Goal: Information Seeking & Learning: Learn about a topic

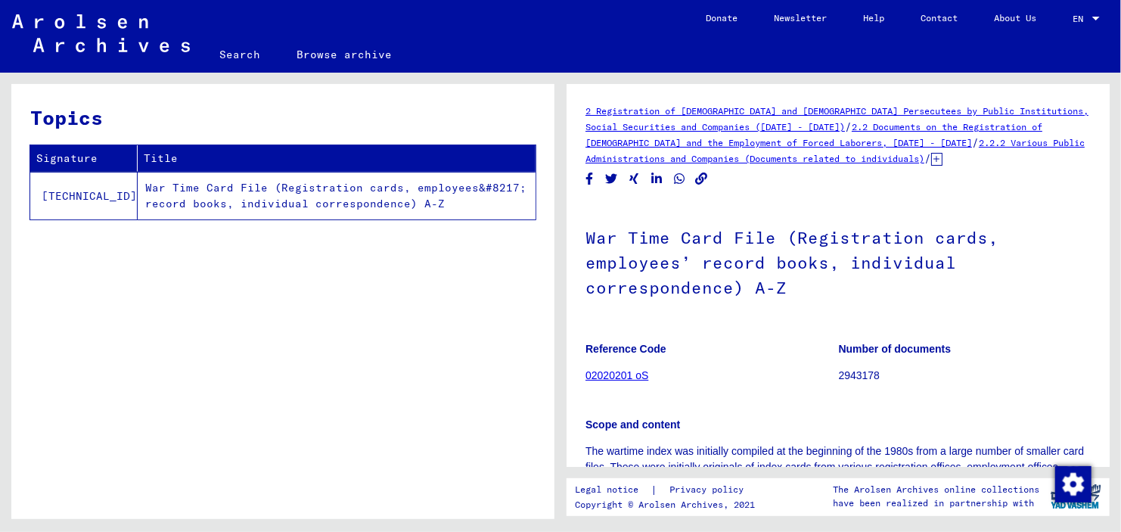
scroll to position [335, 0]
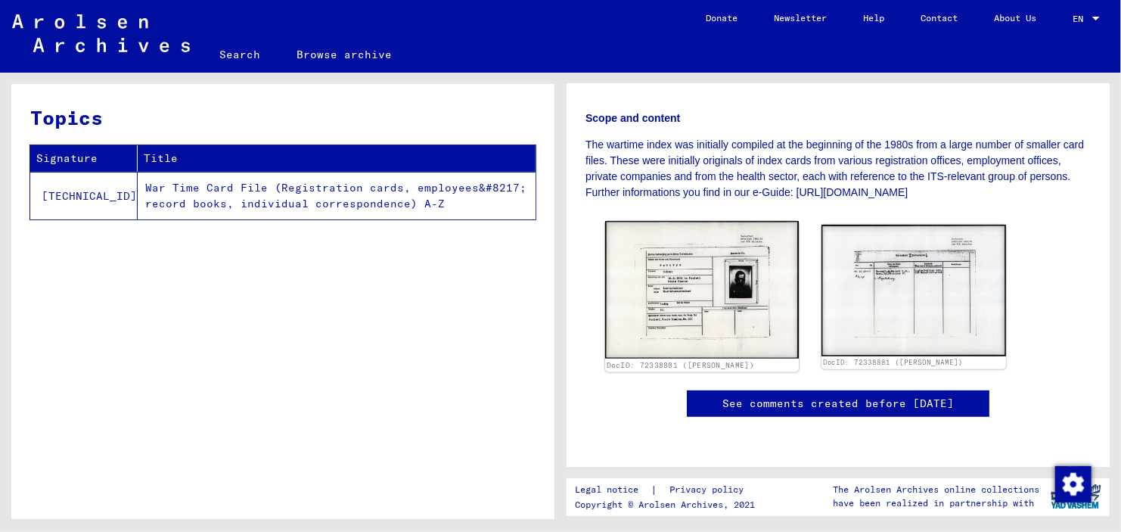
click at [754, 306] on img at bounding box center [702, 289] width 194 height 137
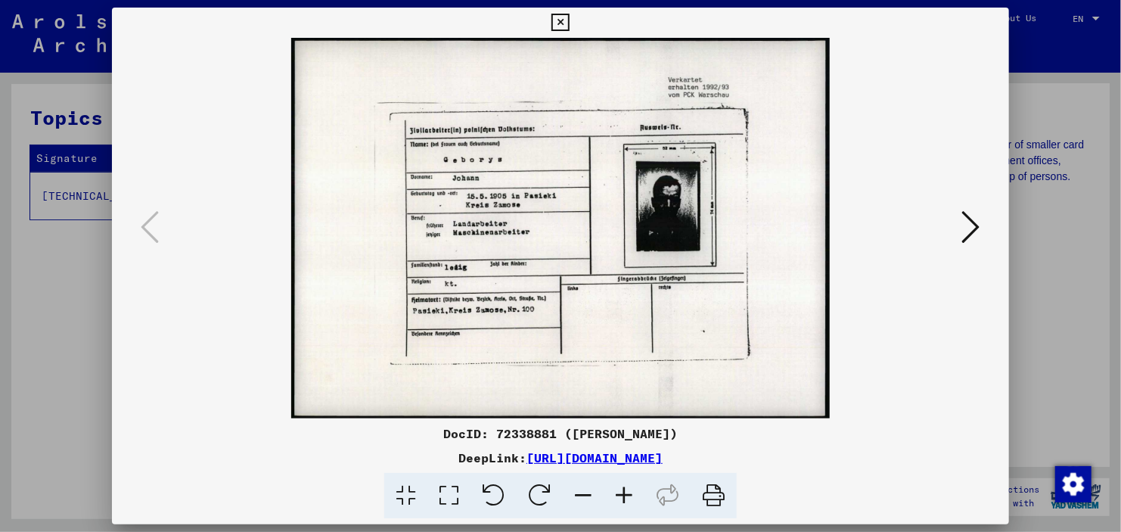
click at [666, 498] on icon at bounding box center [667, 496] width 46 height 46
click at [674, 489] on icon at bounding box center [667, 496] width 46 height 46
click at [625, 487] on icon at bounding box center [623, 496] width 41 height 46
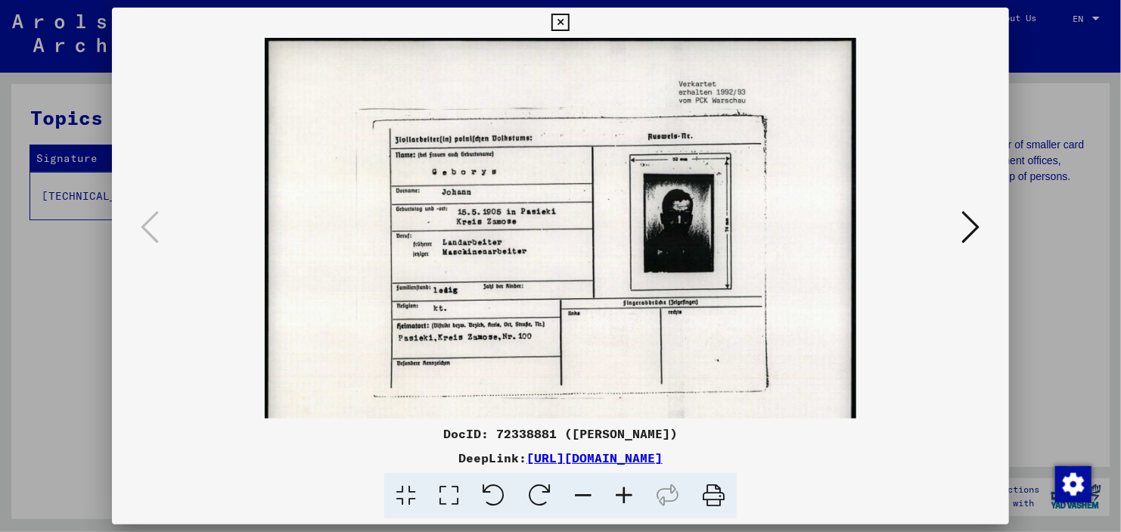
click at [626, 487] on icon at bounding box center [623, 496] width 41 height 46
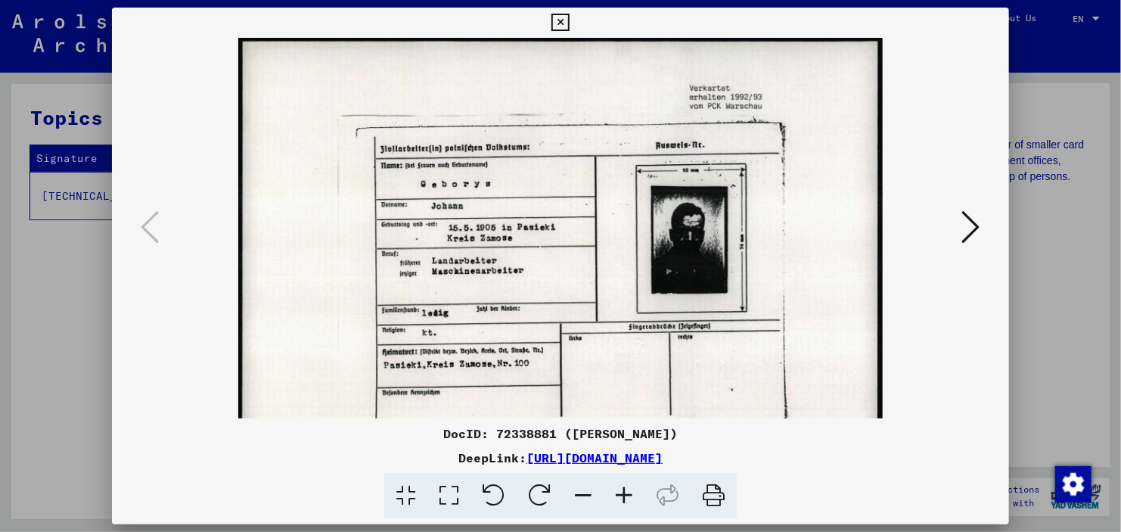
click at [625, 486] on icon at bounding box center [623, 496] width 41 height 46
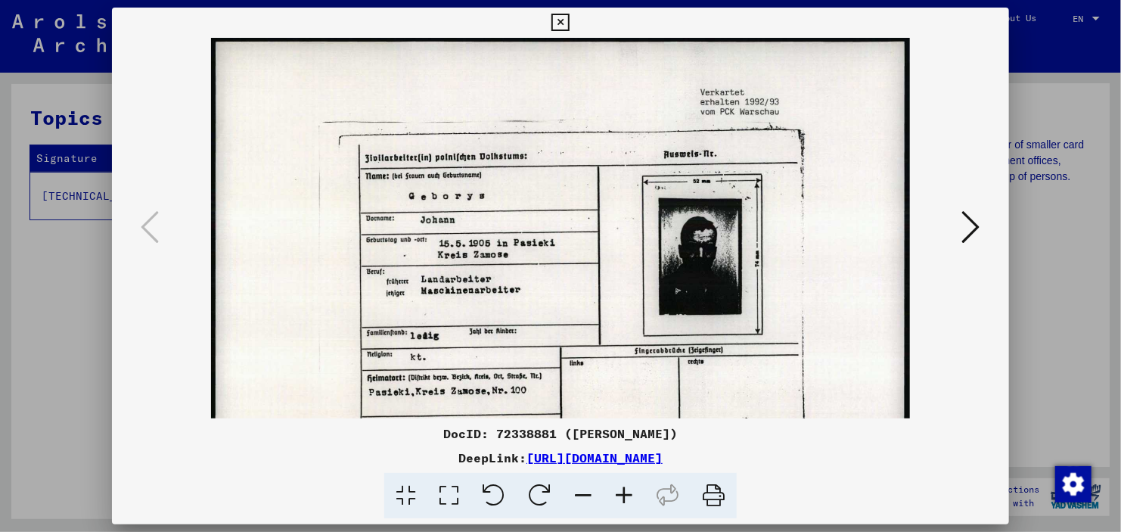
click at [625, 484] on icon at bounding box center [623, 496] width 41 height 46
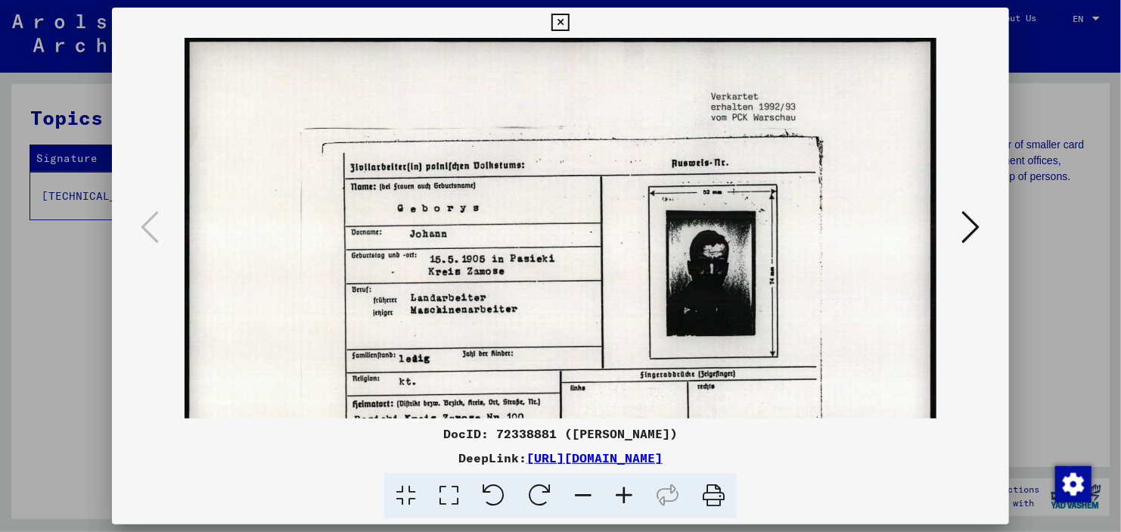
click at [622, 486] on icon at bounding box center [623, 496] width 41 height 46
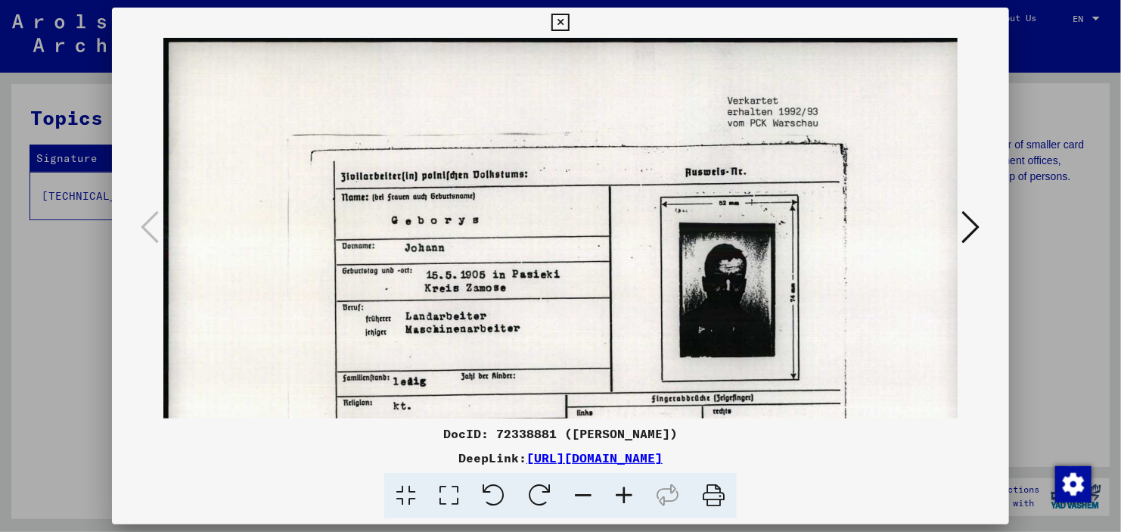
click at [622, 486] on icon at bounding box center [623, 496] width 41 height 46
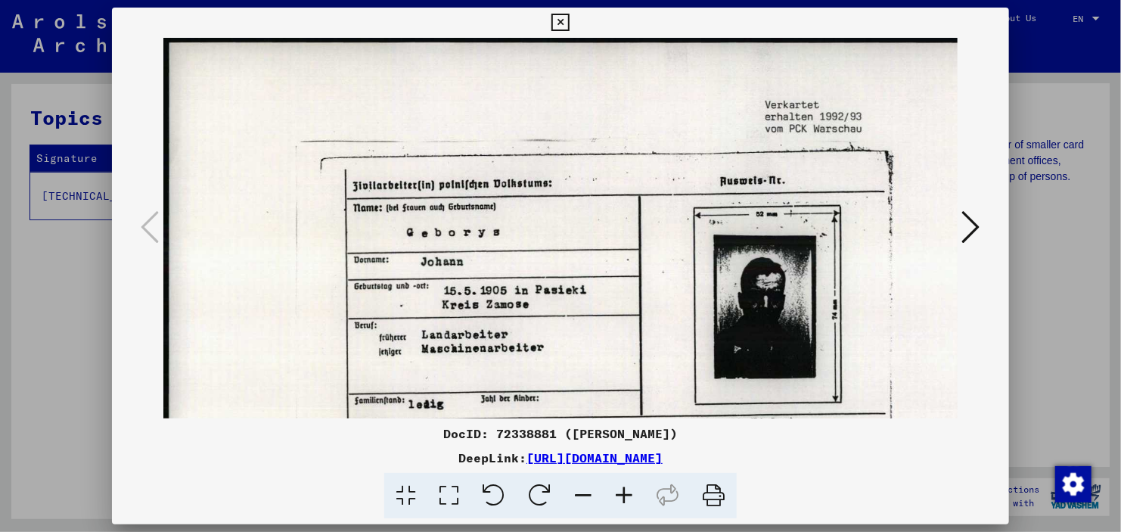
click at [622, 486] on icon at bounding box center [623, 496] width 41 height 46
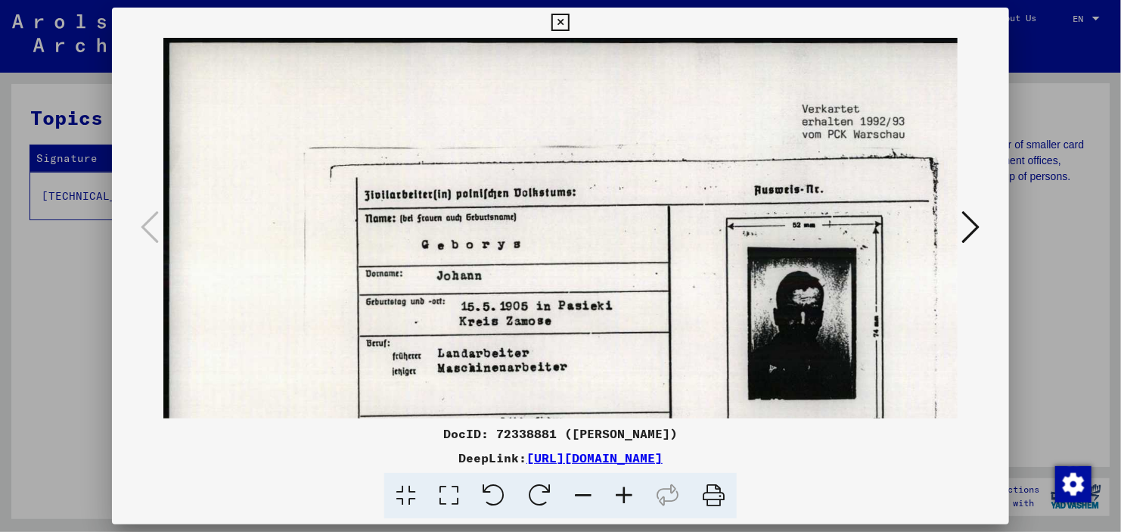
click at [625, 482] on icon at bounding box center [623, 496] width 41 height 46
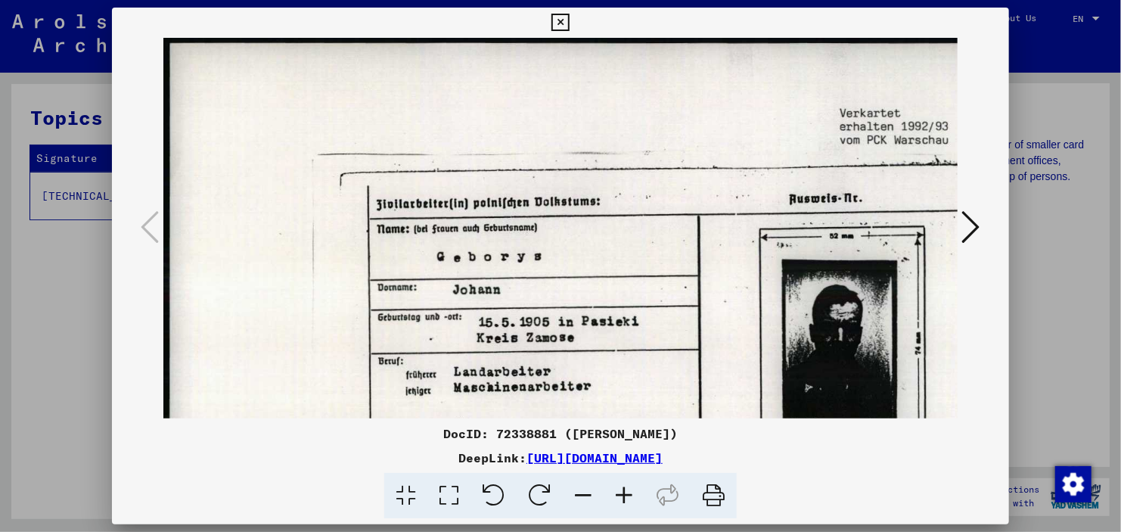
click at [625, 481] on icon at bounding box center [623, 496] width 41 height 46
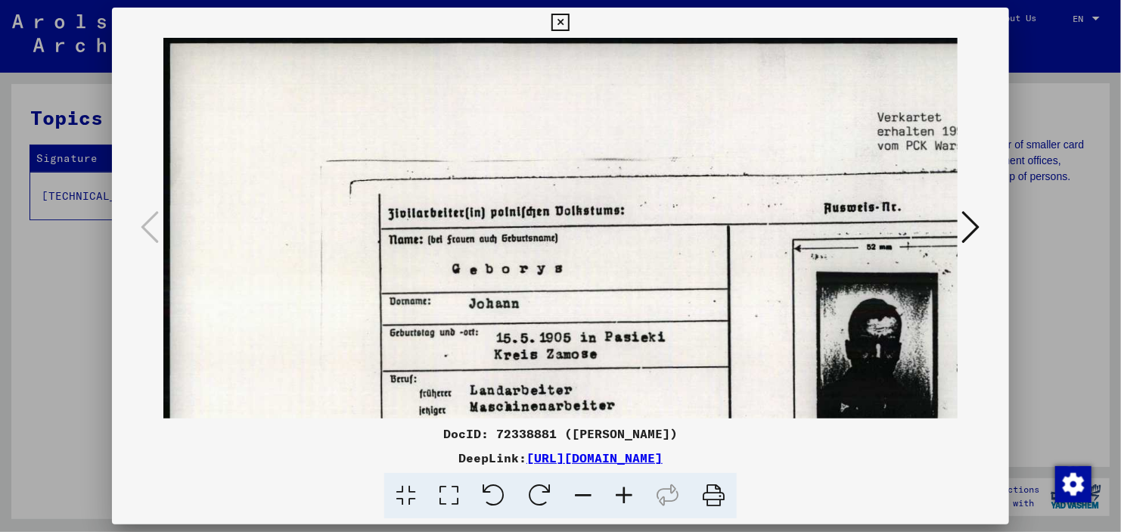
click at [625, 481] on icon at bounding box center [623, 496] width 41 height 46
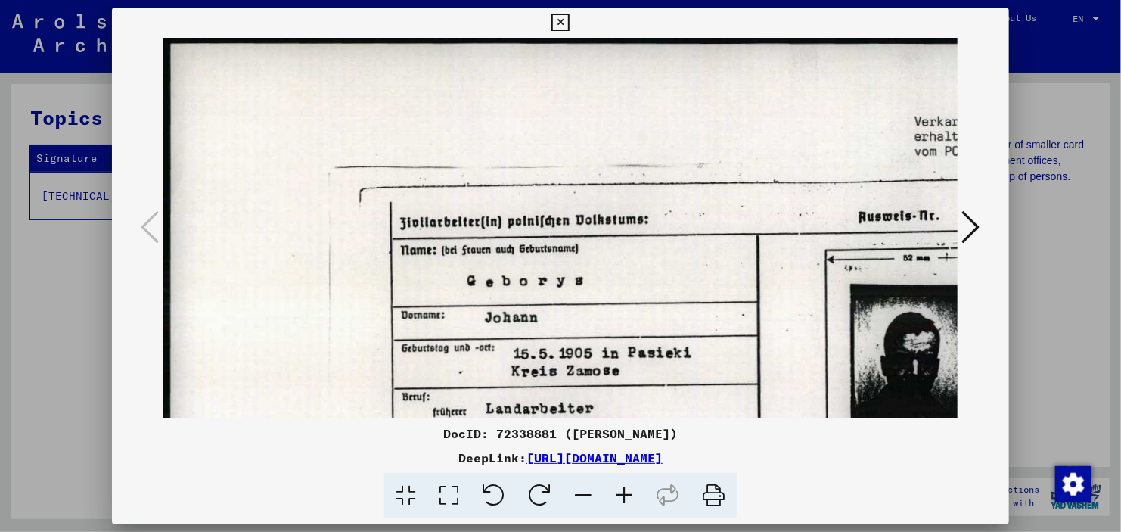
click at [624, 481] on icon at bounding box center [623, 496] width 41 height 46
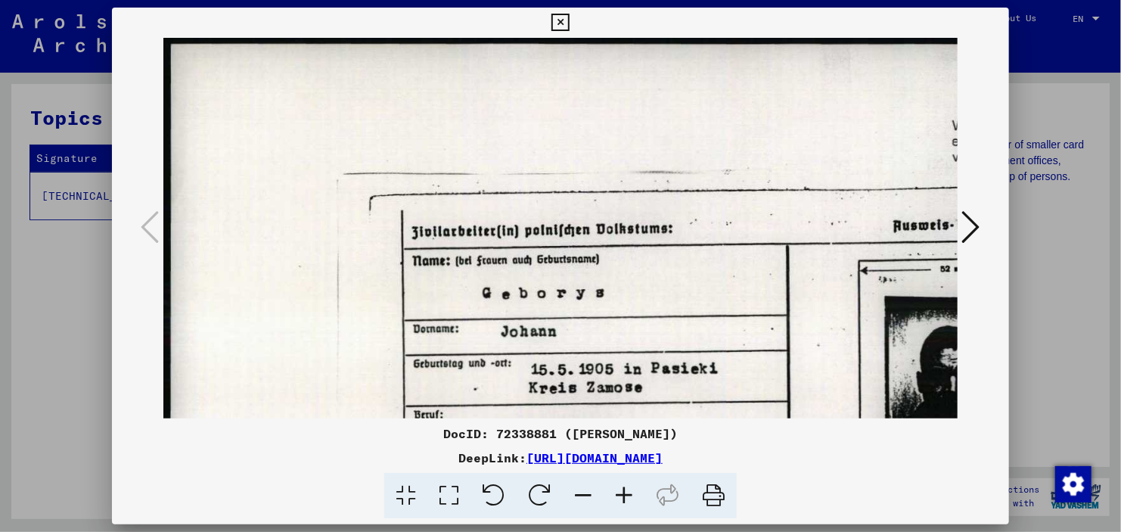
click at [970, 219] on icon at bounding box center [971, 227] width 18 height 36
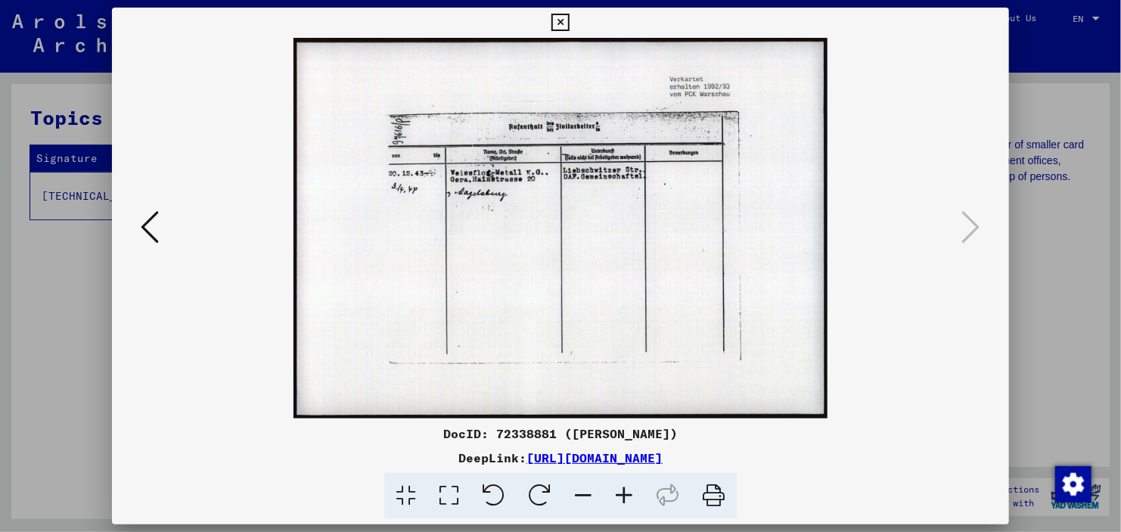
click at [625, 495] on icon at bounding box center [623, 496] width 41 height 46
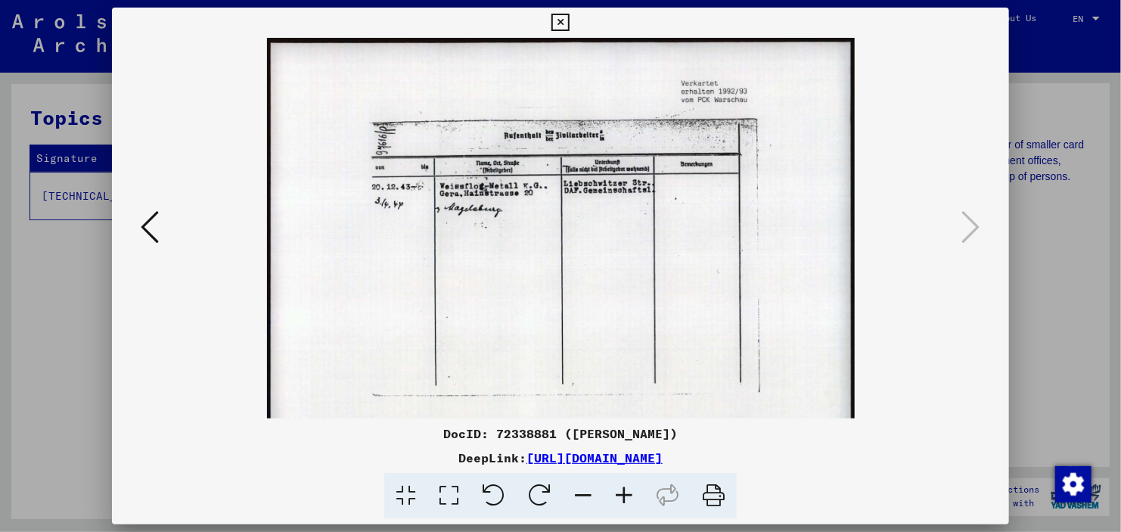
click at [622, 495] on icon at bounding box center [623, 496] width 41 height 46
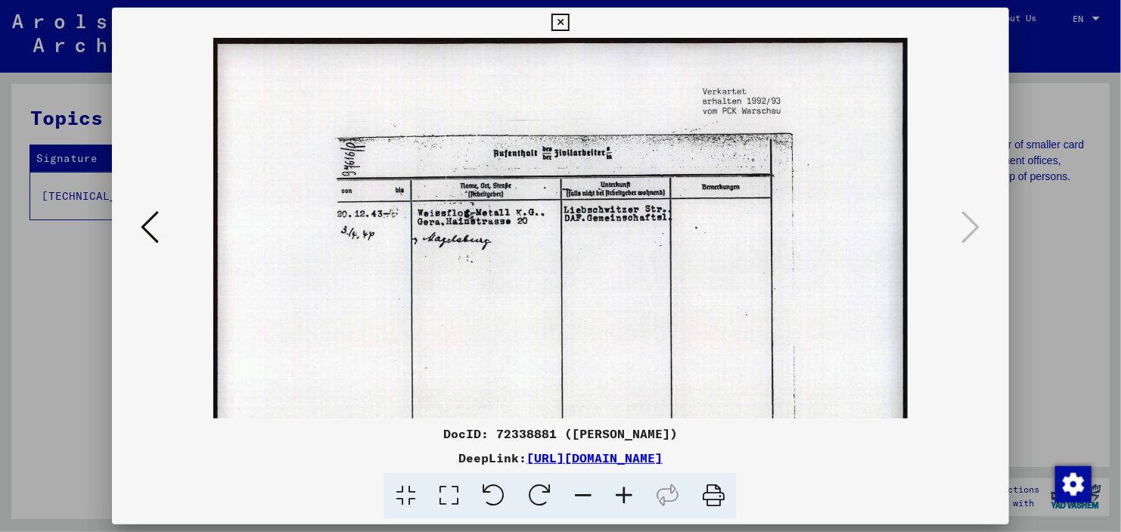
click at [621, 492] on icon at bounding box center [623, 496] width 41 height 46
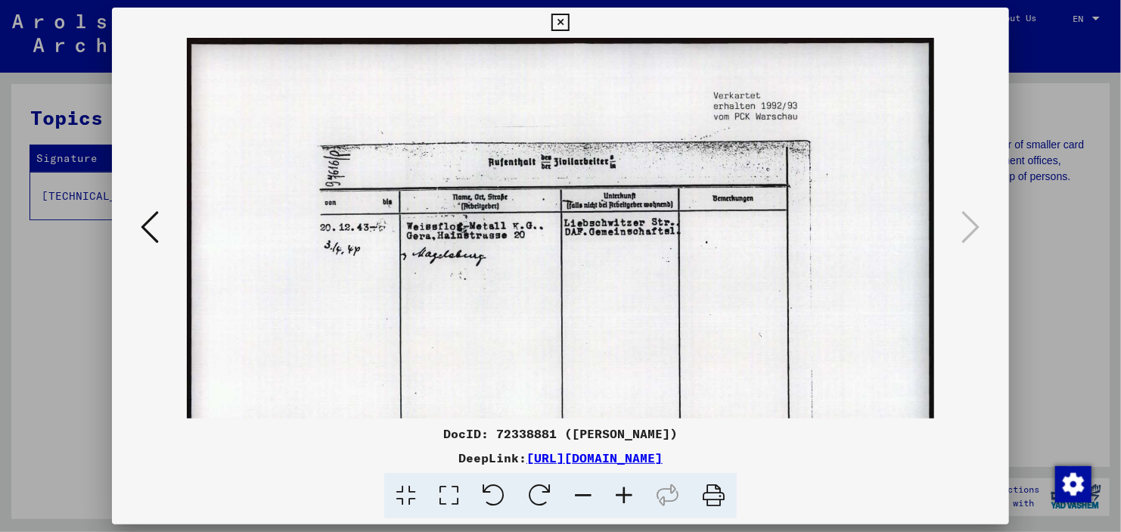
click at [620, 491] on icon at bounding box center [623, 496] width 41 height 46
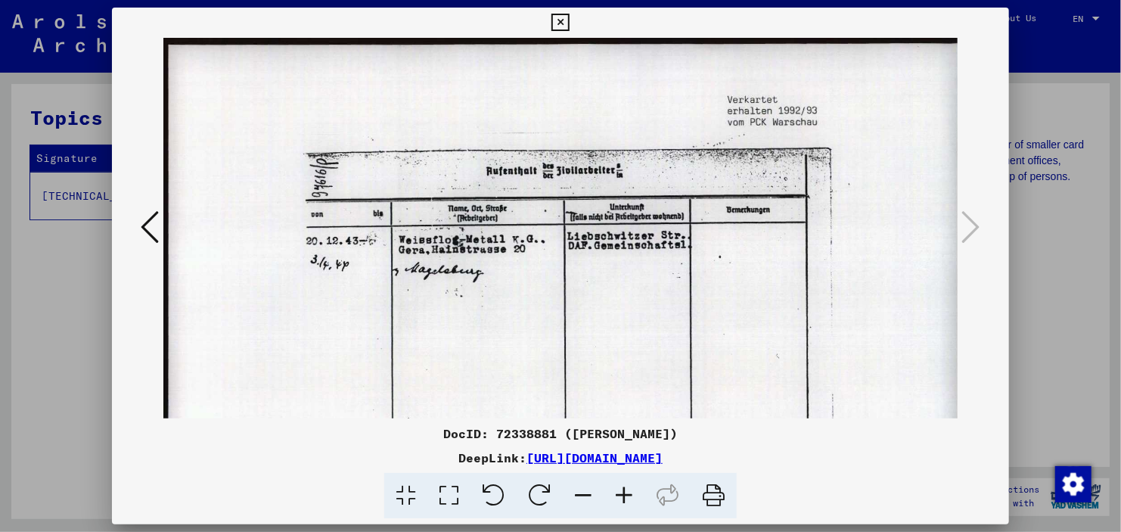
click at [620, 489] on icon at bounding box center [623, 496] width 41 height 46
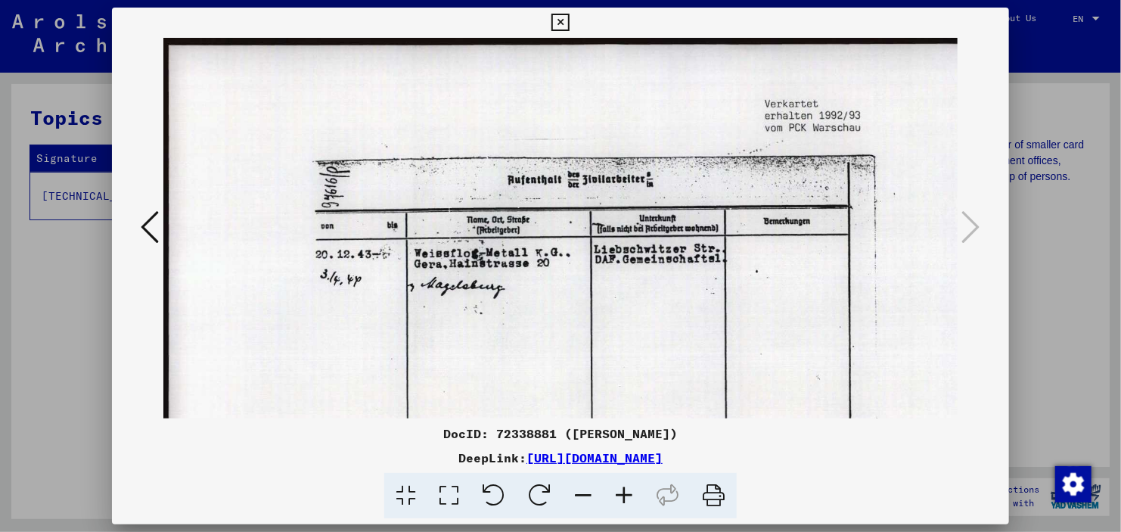
click at [620, 486] on icon at bounding box center [623, 496] width 41 height 46
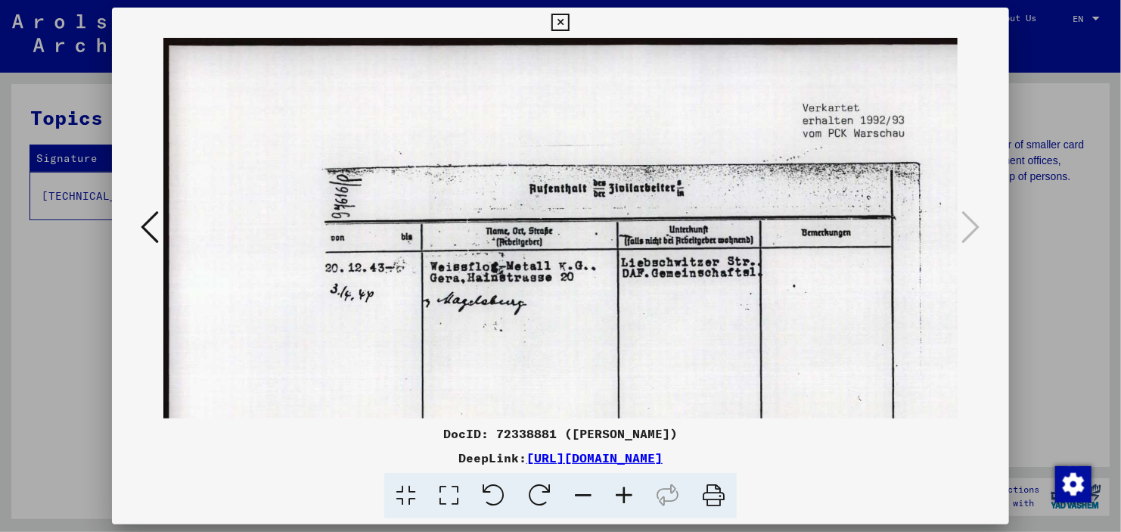
click at [620, 486] on icon at bounding box center [623, 496] width 41 height 46
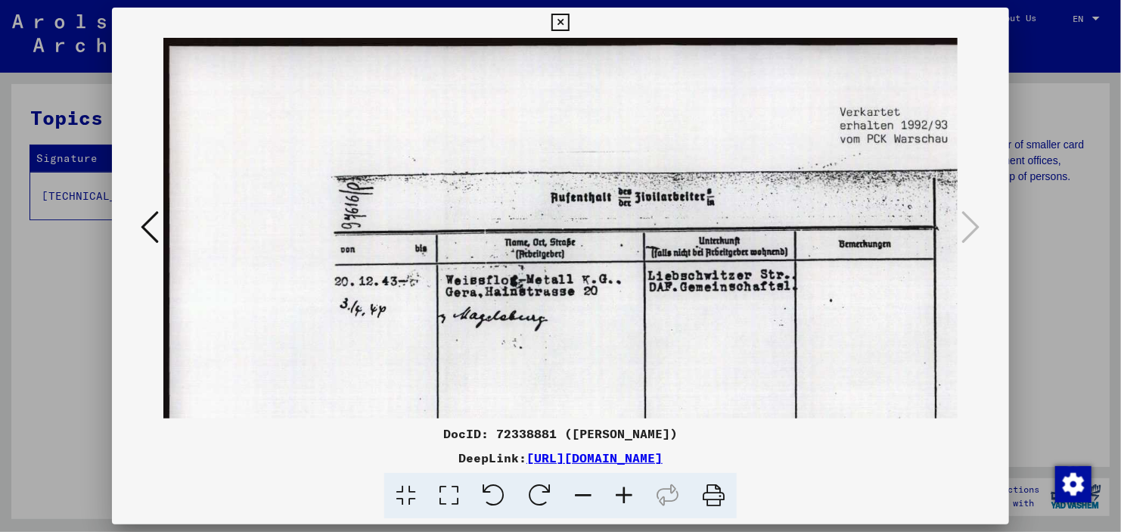
click at [620, 484] on icon at bounding box center [623, 496] width 41 height 46
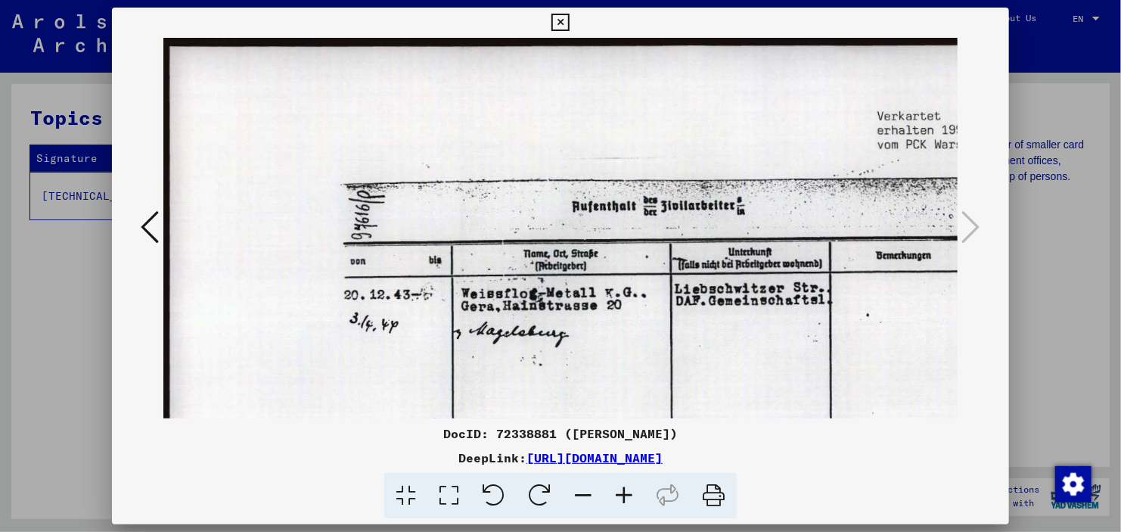
click at [620, 483] on icon at bounding box center [623, 496] width 41 height 46
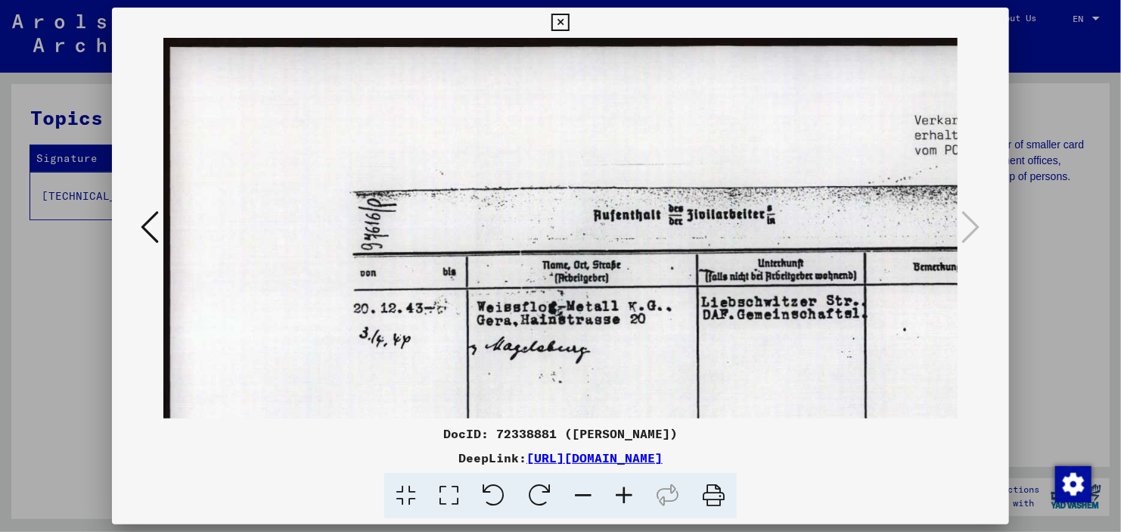
click at [622, 482] on icon at bounding box center [623, 496] width 41 height 46
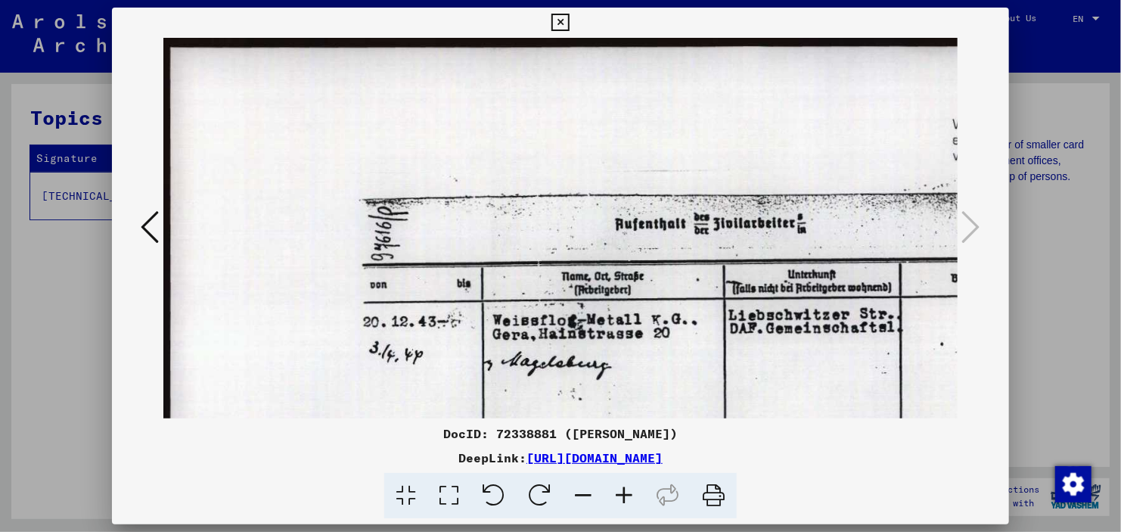
click at [622, 479] on icon at bounding box center [623, 496] width 41 height 46
